Goal: Download file/media

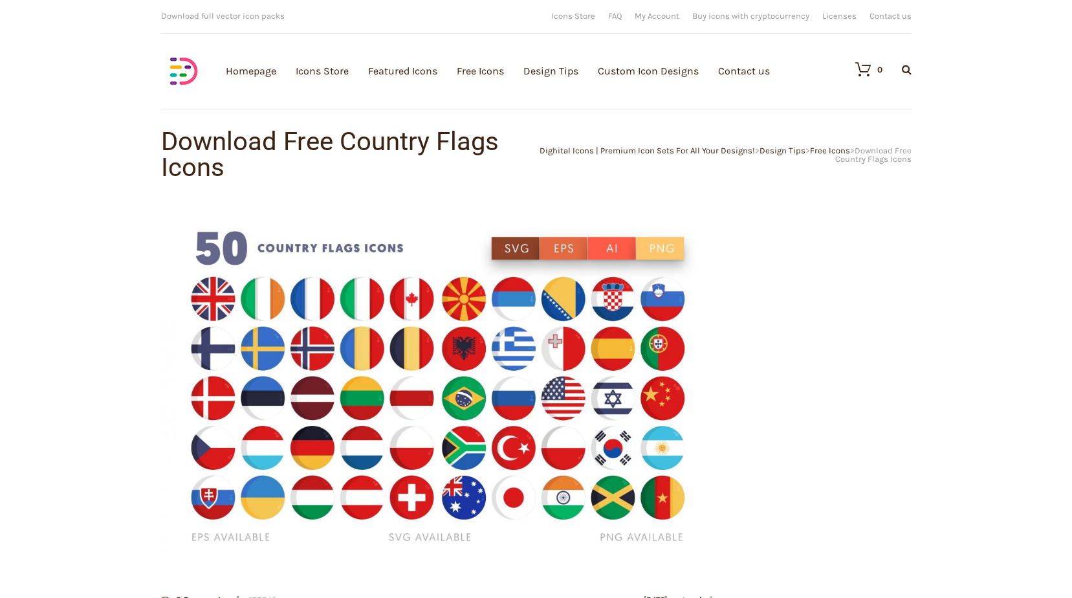
click at [514, 248] on img at bounding box center [439, 388] width 556 height 371
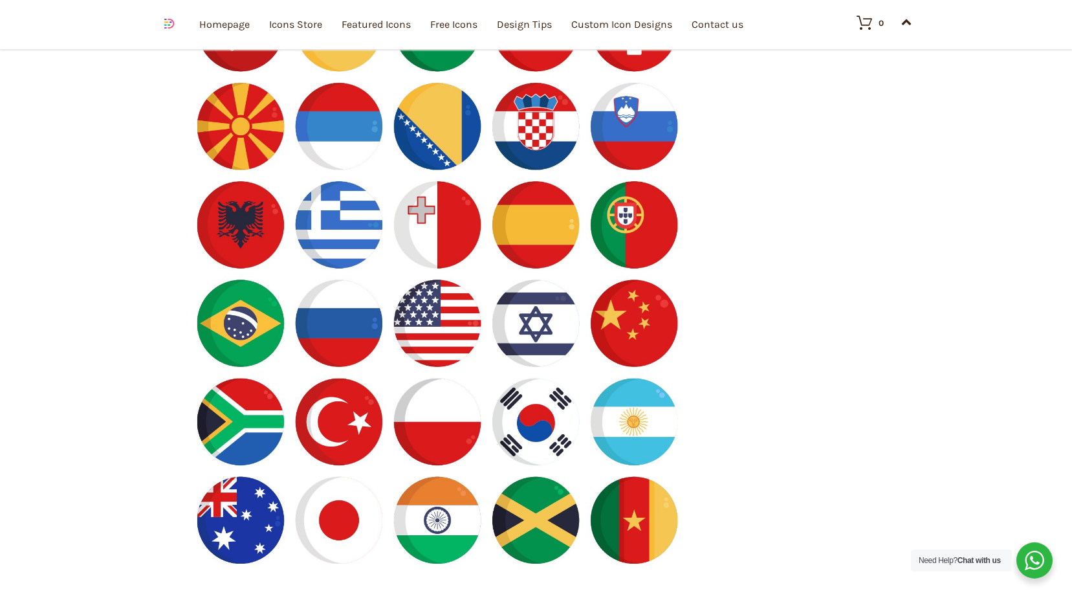
click at [489, 333] on img at bounding box center [439, 77] width 530 height 1179
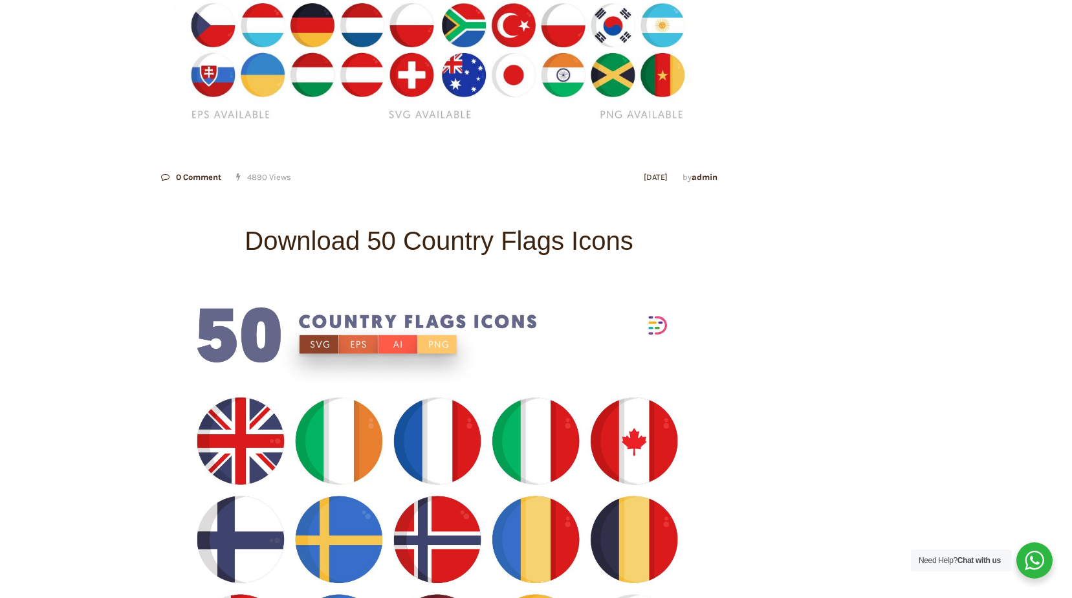
scroll to position [323, 0]
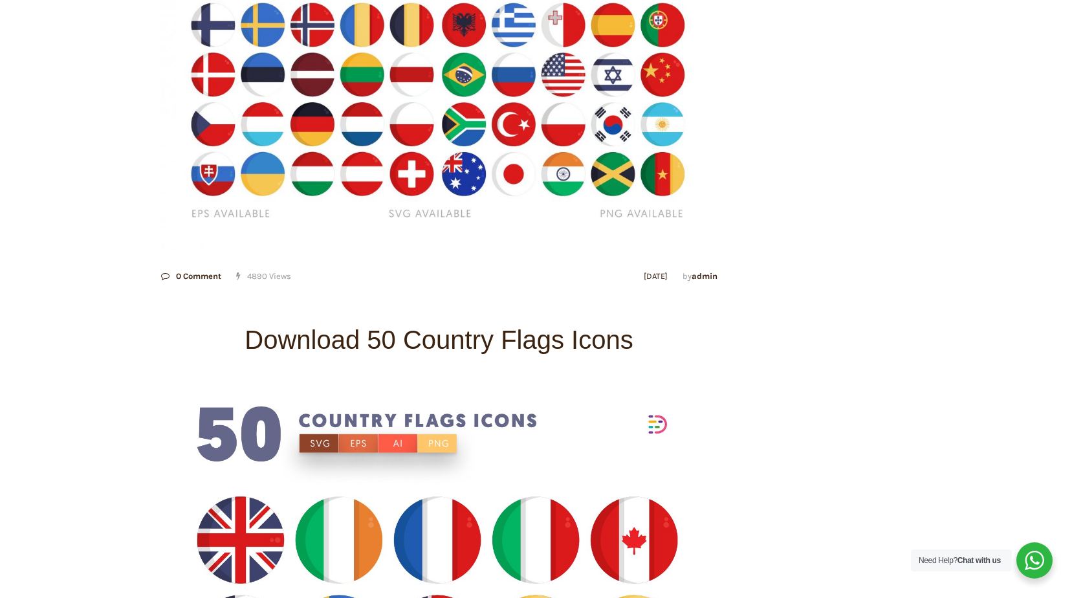
click at [448, 363] on h2 "Download 50 Country Flags Icons" at bounding box center [439, 339] width 556 height 55
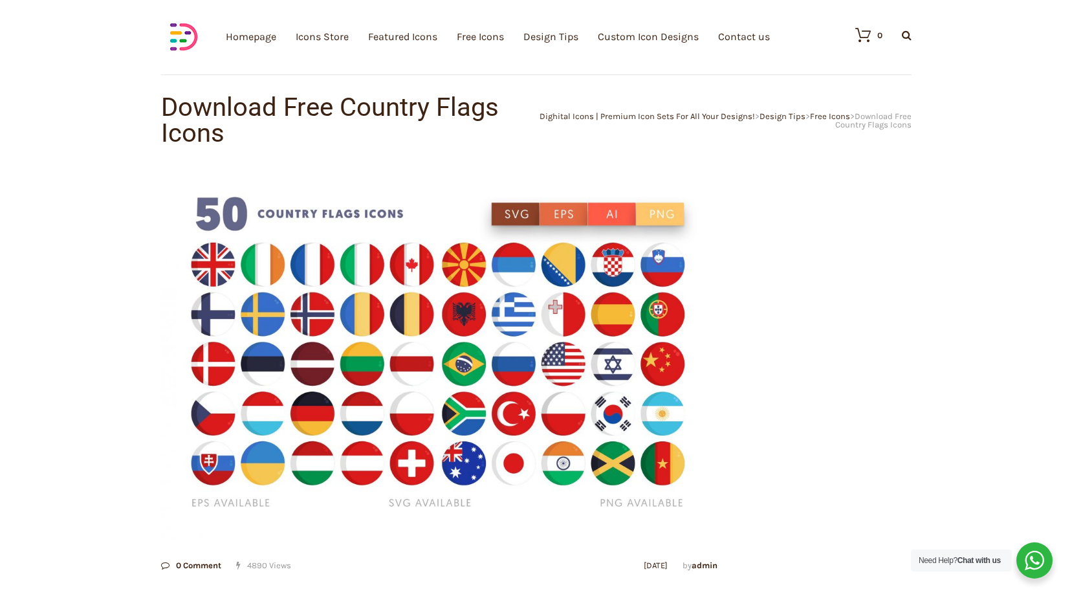
scroll to position [0, 0]
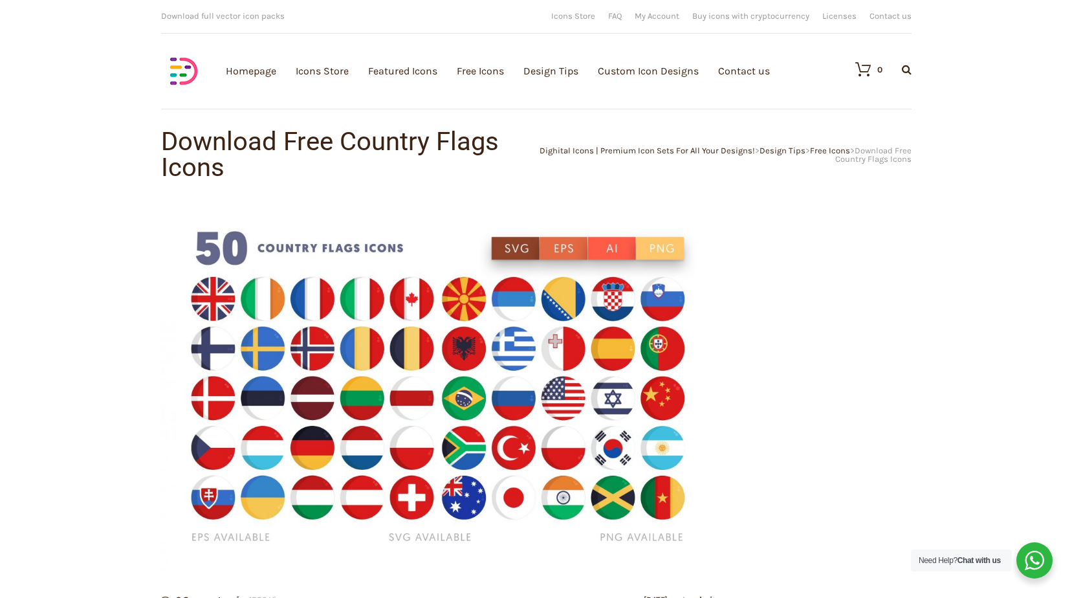
click at [463, 163] on h1 "Download Free Country Flags Icons" at bounding box center [348, 155] width 375 height 52
click at [619, 226] on img at bounding box center [439, 388] width 556 height 371
click at [520, 273] on img at bounding box center [439, 388] width 556 height 371
click at [420, 316] on img at bounding box center [439, 388] width 556 height 371
click at [343, 69] on link "Icons Store" at bounding box center [322, 71] width 53 height 142
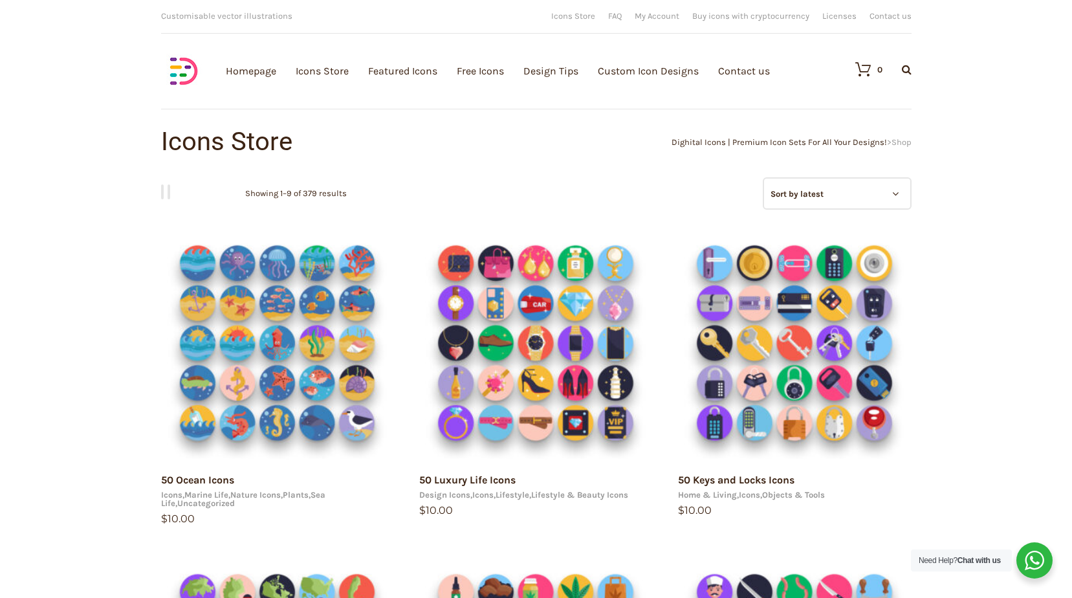
click at [197, 20] on span "Customisable vector illustrations" at bounding box center [226, 16] width 131 height 10
